Goal: Task Accomplishment & Management: Manage account settings

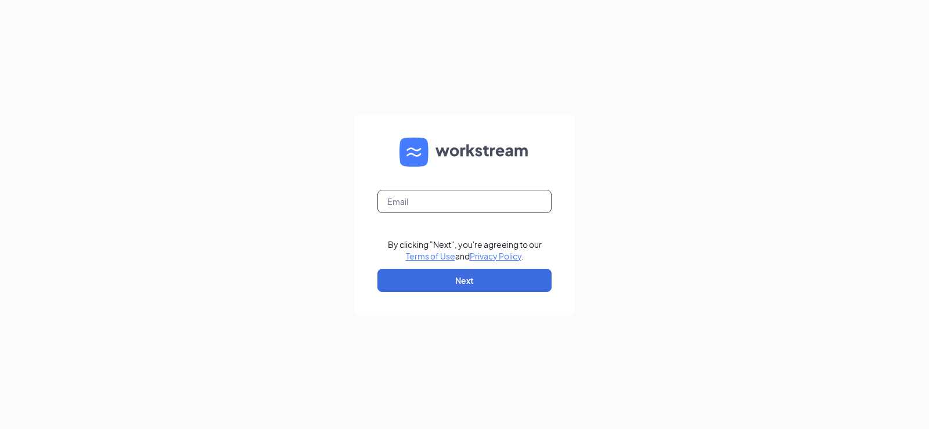
click at [458, 206] on input "text" at bounding box center [464, 201] width 174 height 23
type input "[EMAIL_ADDRESS][DOMAIN_NAME]"
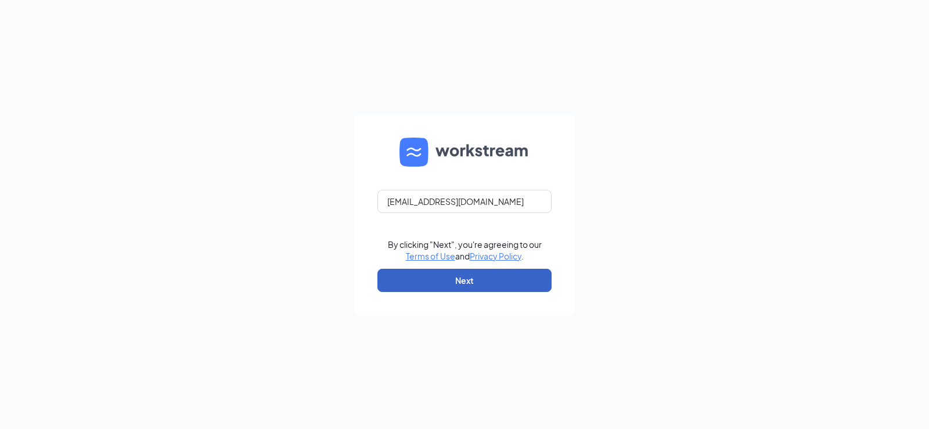
click at [461, 279] on button "Next" at bounding box center [464, 280] width 174 height 23
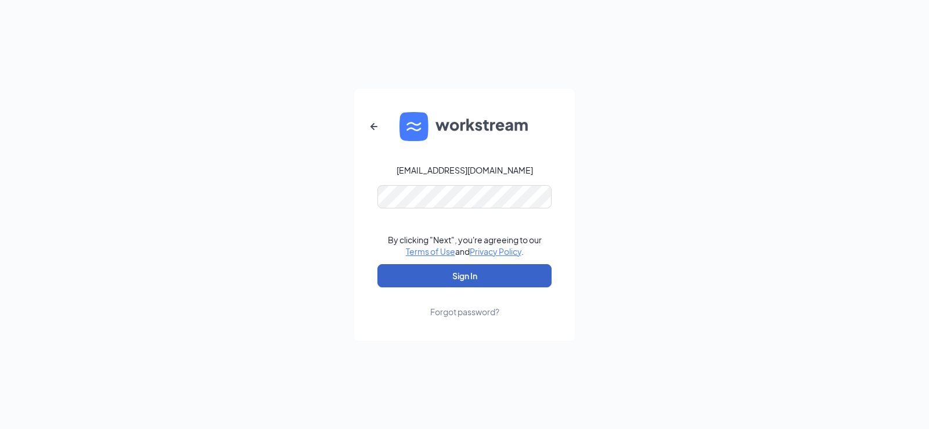
click at [463, 272] on button "Sign In" at bounding box center [464, 275] width 174 height 23
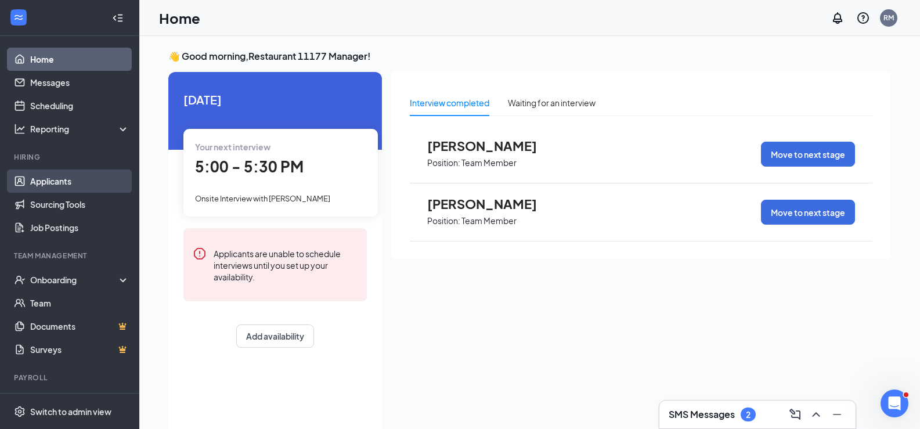
click at [47, 182] on link "Applicants" at bounding box center [79, 181] width 99 height 23
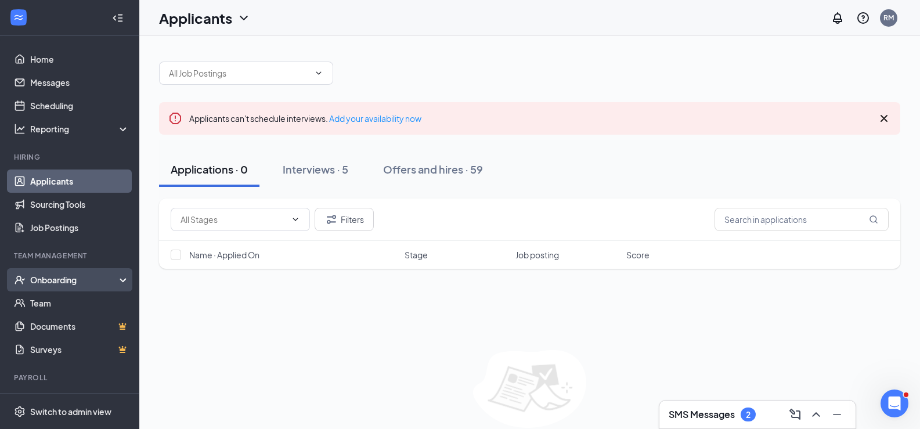
click at [53, 278] on div "Onboarding" at bounding box center [74, 280] width 89 height 12
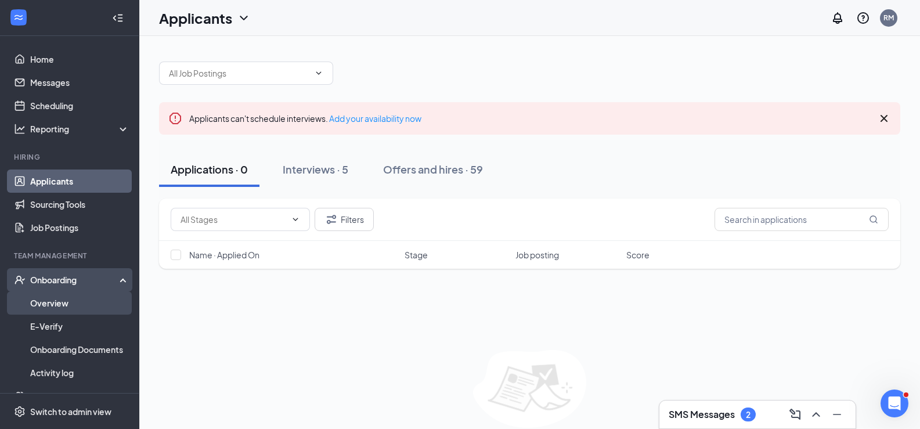
click at [57, 301] on link "Overview" at bounding box center [79, 303] width 99 height 23
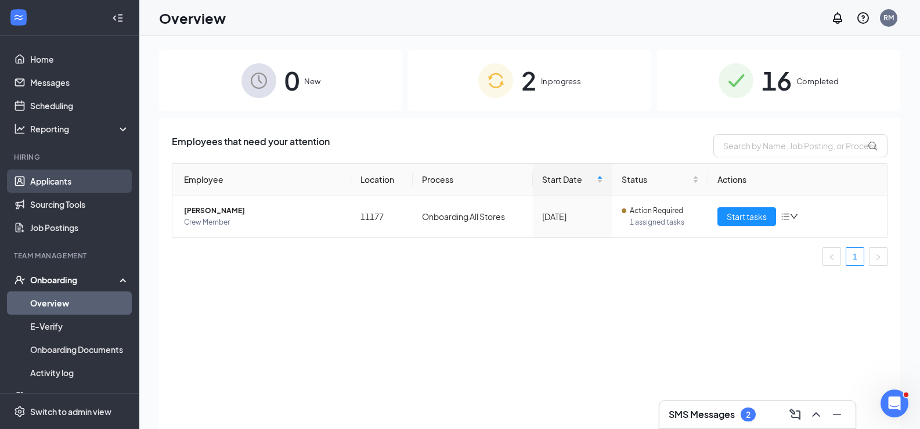
click at [57, 183] on link "Applicants" at bounding box center [79, 181] width 99 height 23
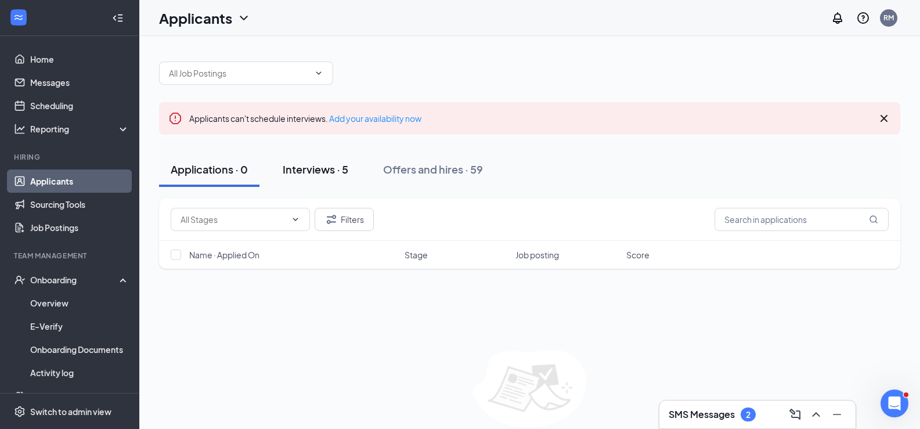
click at [308, 168] on div "Interviews · 5" at bounding box center [316, 169] width 66 height 15
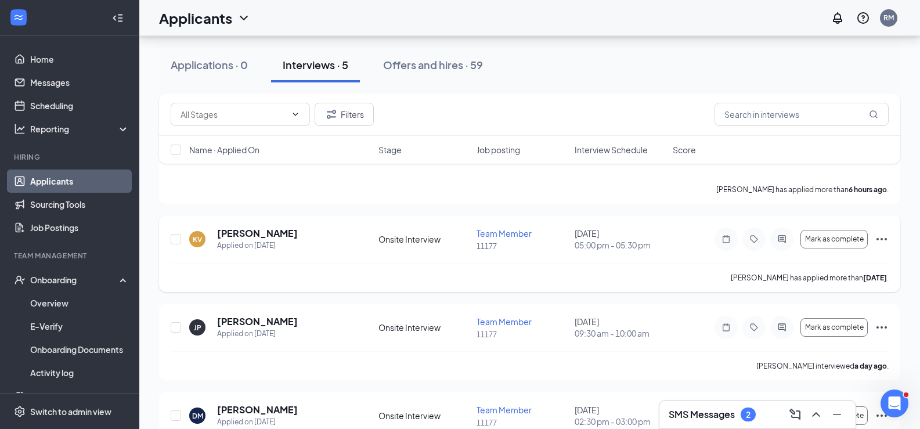
scroll to position [174, 0]
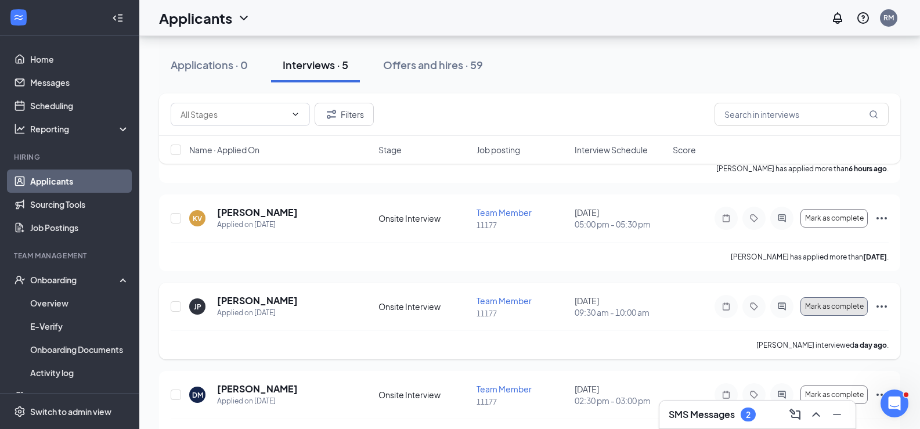
click at [840, 304] on span "Mark as complete" at bounding box center [834, 307] width 59 height 8
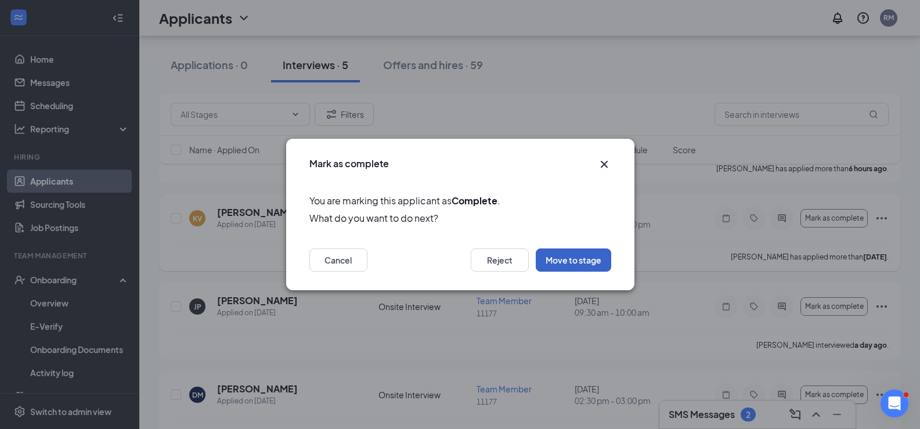
click at [578, 261] on button "Move to stage" at bounding box center [573, 260] width 75 height 23
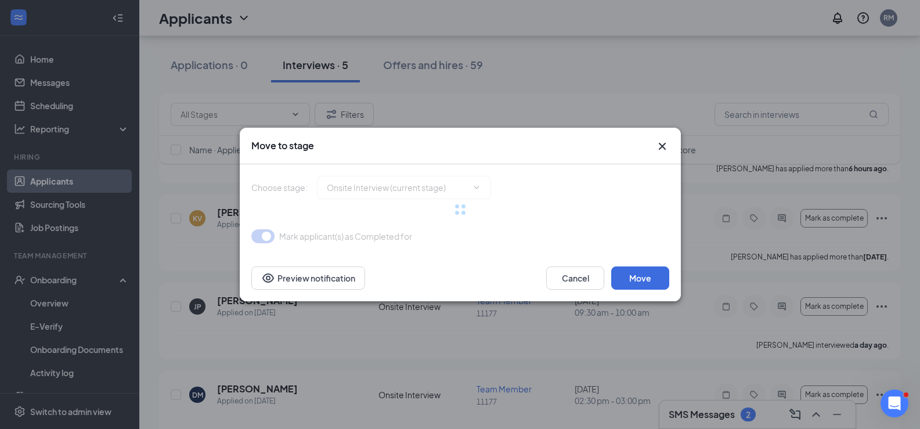
type input "Hiring Complete (final stage)"
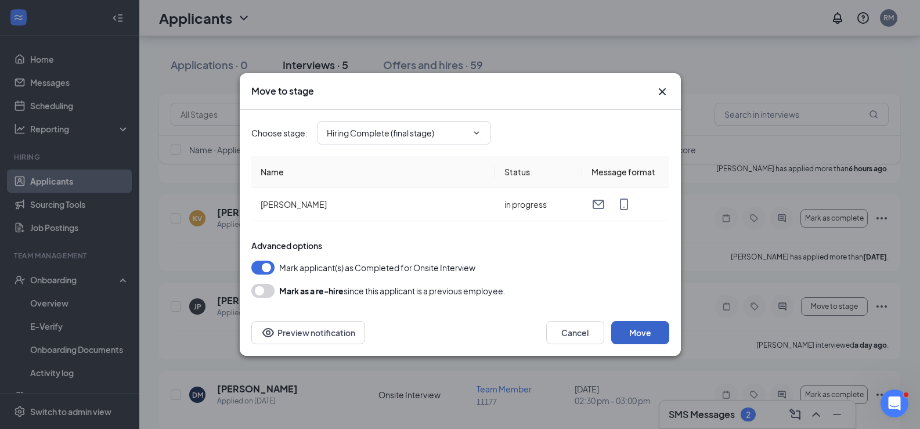
click at [638, 337] on button "Move" at bounding box center [640, 332] width 58 height 23
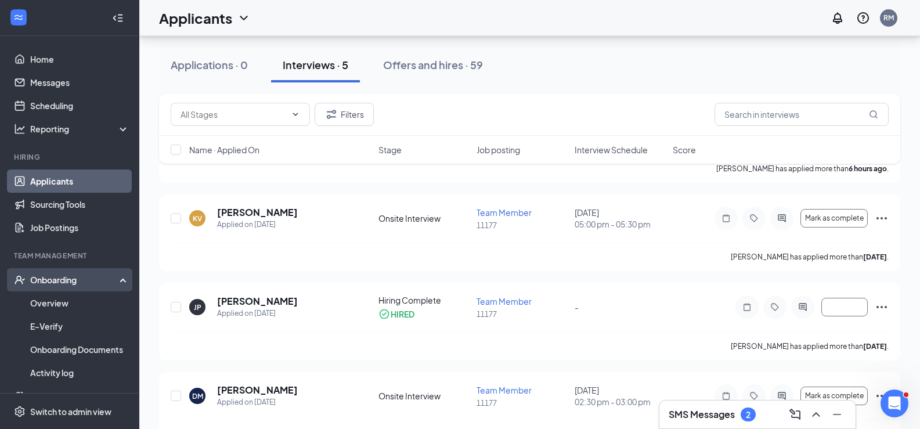
click at [59, 283] on div "Onboarding" at bounding box center [74, 280] width 89 height 12
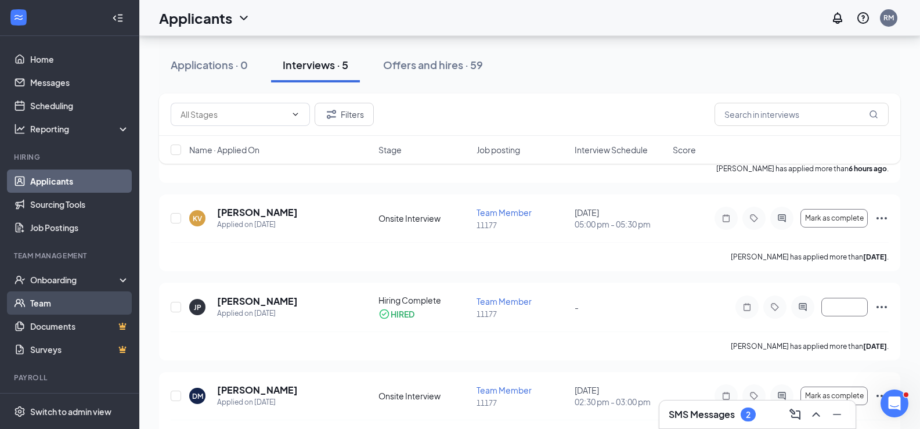
click at [44, 300] on link "Team" at bounding box center [79, 303] width 99 height 23
